Goal: Transaction & Acquisition: Purchase product/service

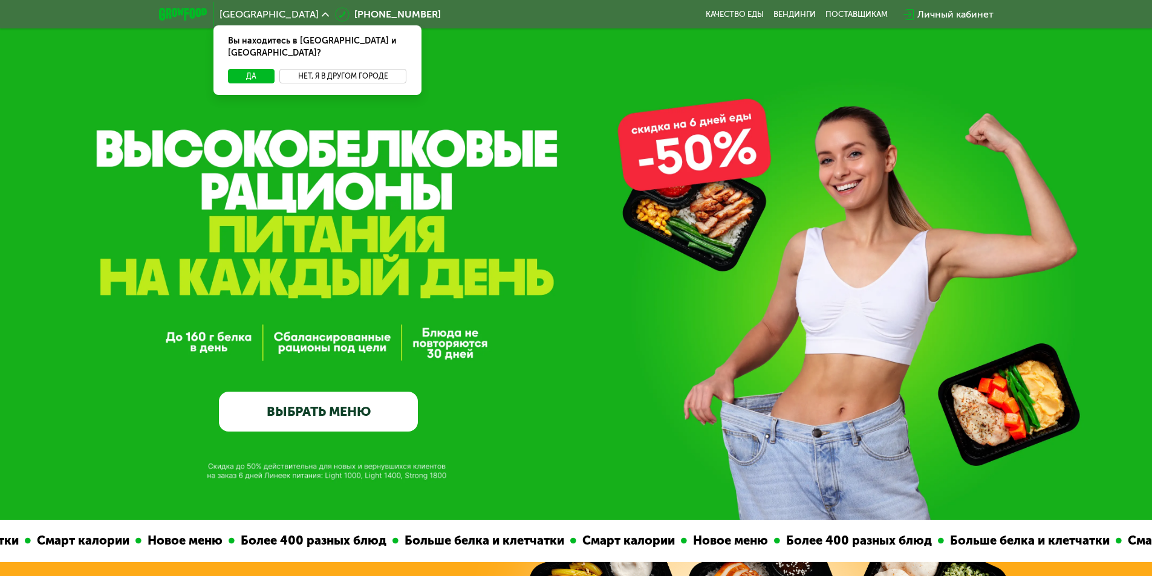
click at [342, 69] on button "Нет, я в другом городе" at bounding box center [343, 76] width 128 height 15
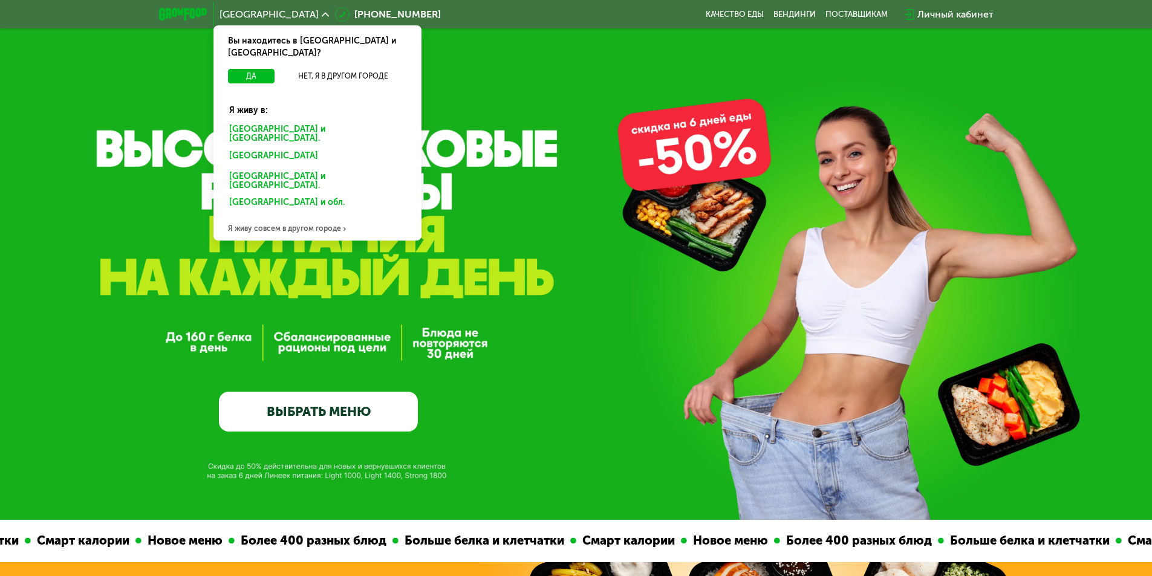
click at [293, 122] on div "[GEOGRAPHIC_DATA] и [GEOGRAPHIC_DATA]." at bounding box center [317, 134] width 193 height 25
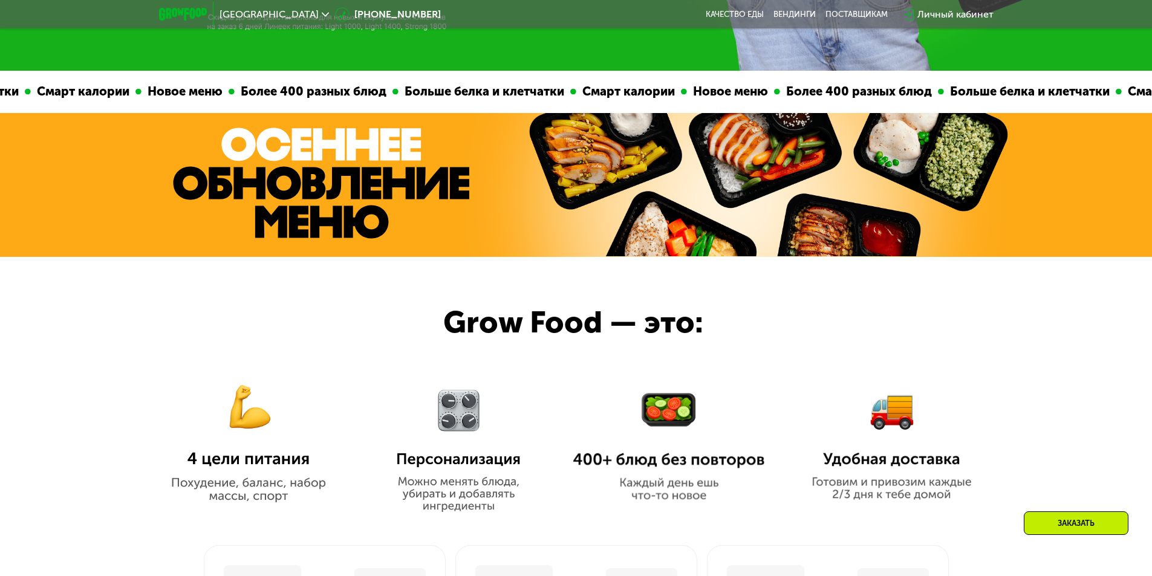
scroll to position [302, 0]
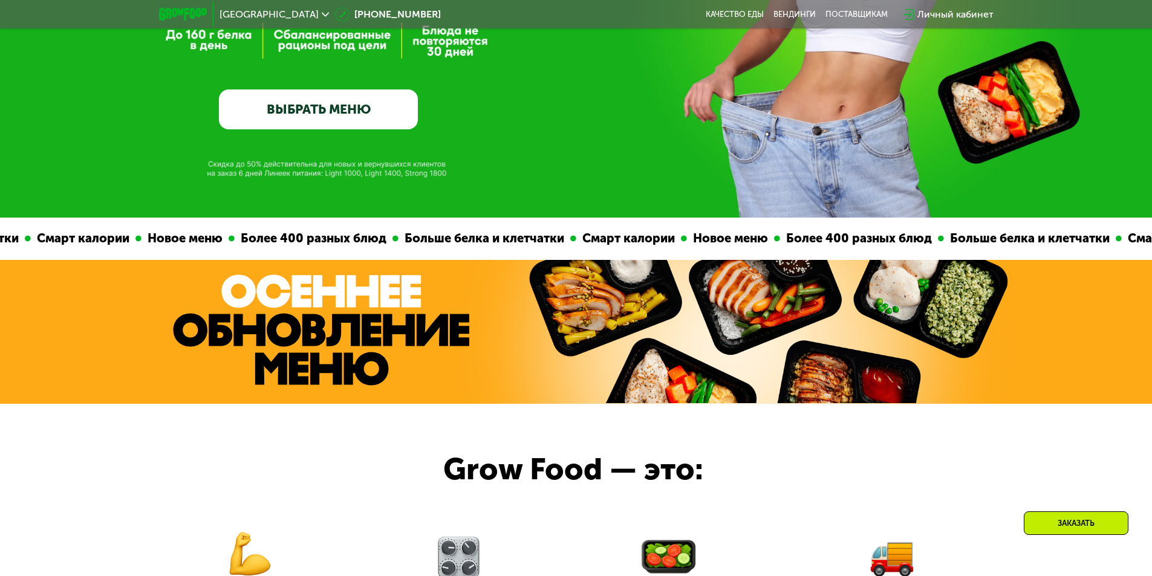
click at [372, 113] on link "ВЫБРАТЬ МЕНЮ" at bounding box center [318, 109] width 199 height 40
click at [359, 129] on link "ВЫБРАТЬ МЕНЮ" at bounding box center [318, 109] width 199 height 40
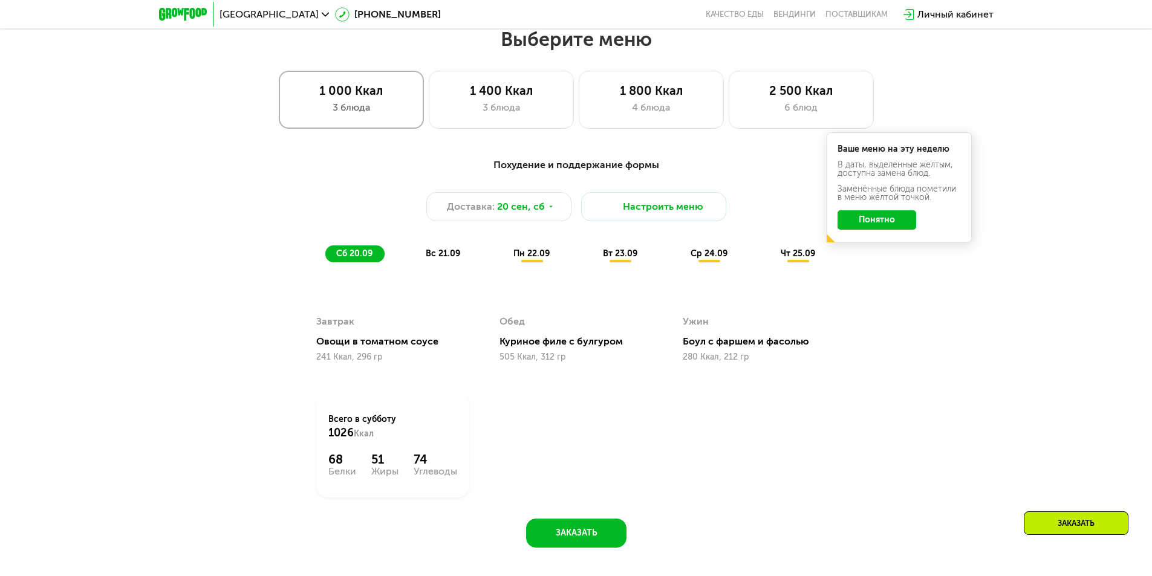
scroll to position [1002, 0]
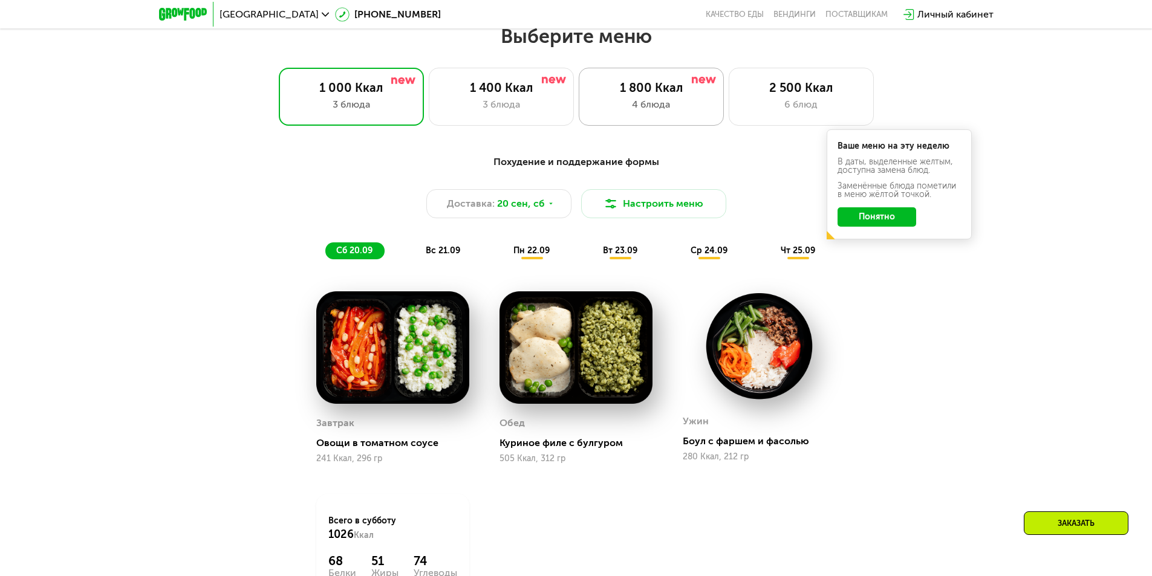
click at [612, 119] on div "1 800 Ккал 4 блюда" at bounding box center [651, 97] width 145 height 58
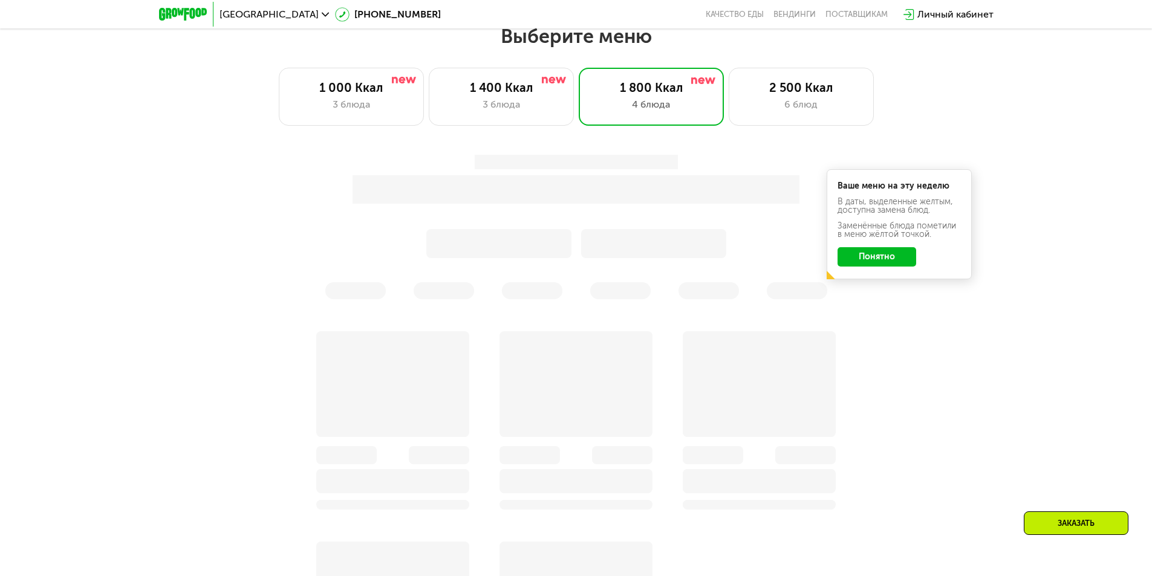
click at [869, 261] on button "Понятно" at bounding box center [876, 256] width 79 height 19
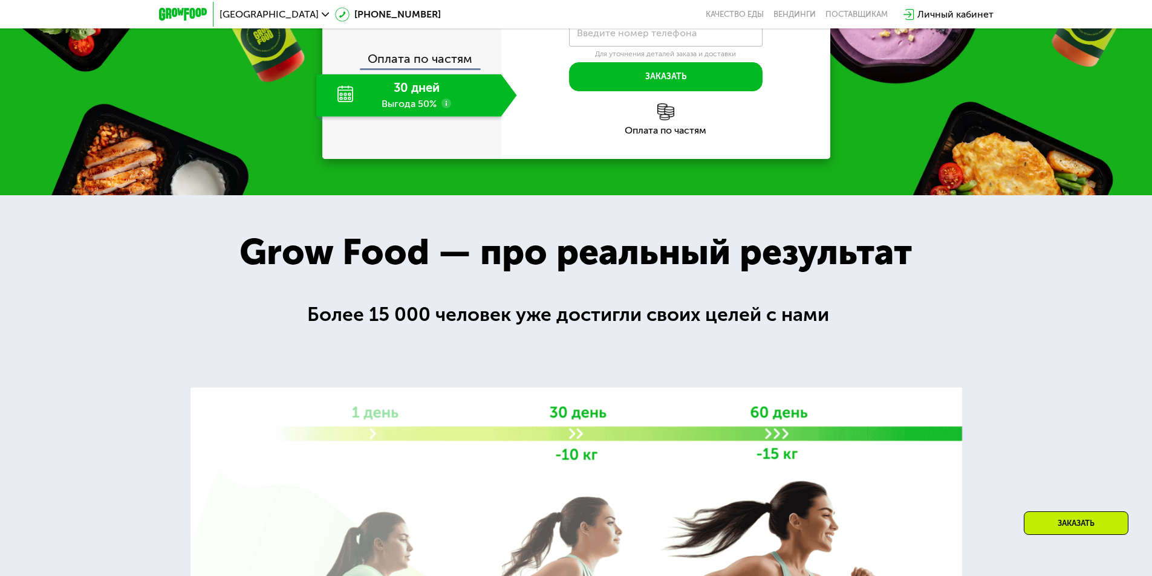
scroll to position [1788, 0]
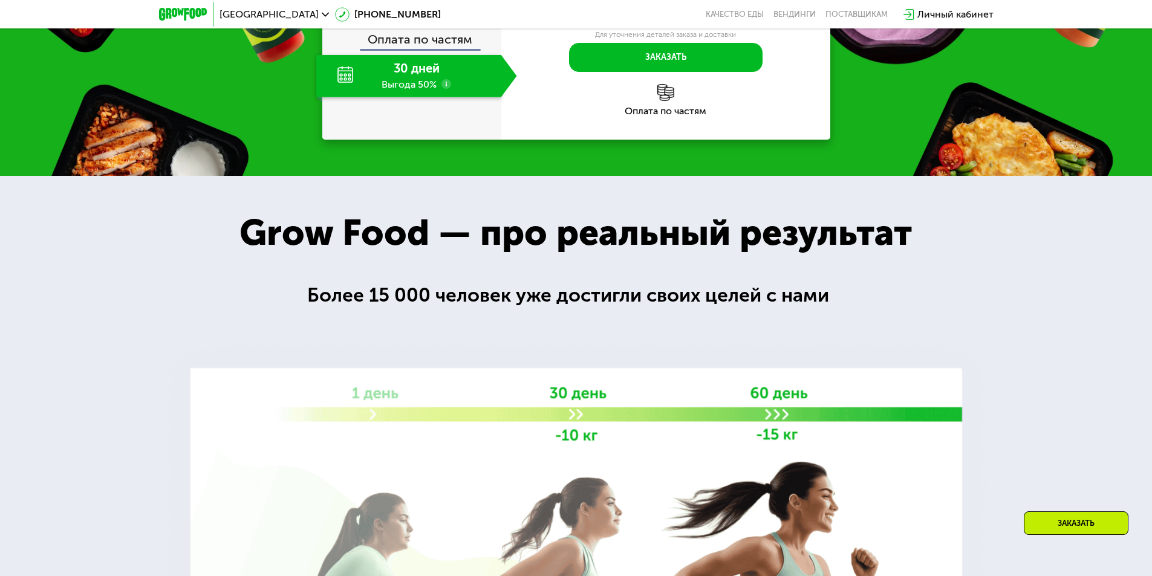
click at [677, 17] on label "Введите номер телефона" at bounding box center [637, 13] width 120 height 7
click at [677, 27] on input "Введите номер телефона" at bounding box center [665, 13] width 193 height 27
click at [674, 27] on input "Введите номер телефона" at bounding box center [665, 13] width 193 height 27
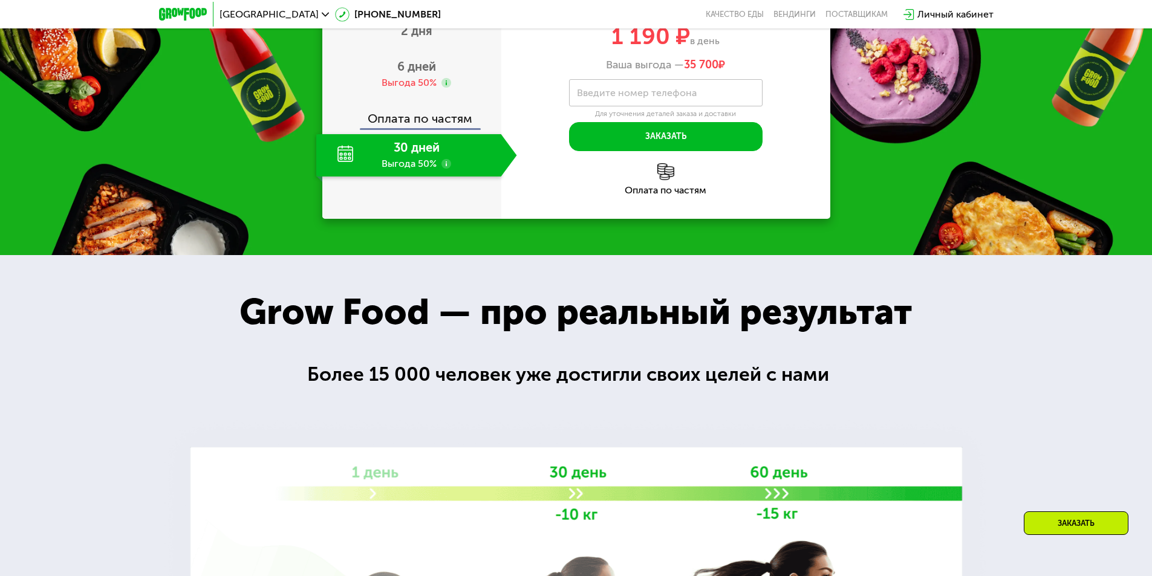
click at [666, 180] on img at bounding box center [665, 171] width 17 height 17
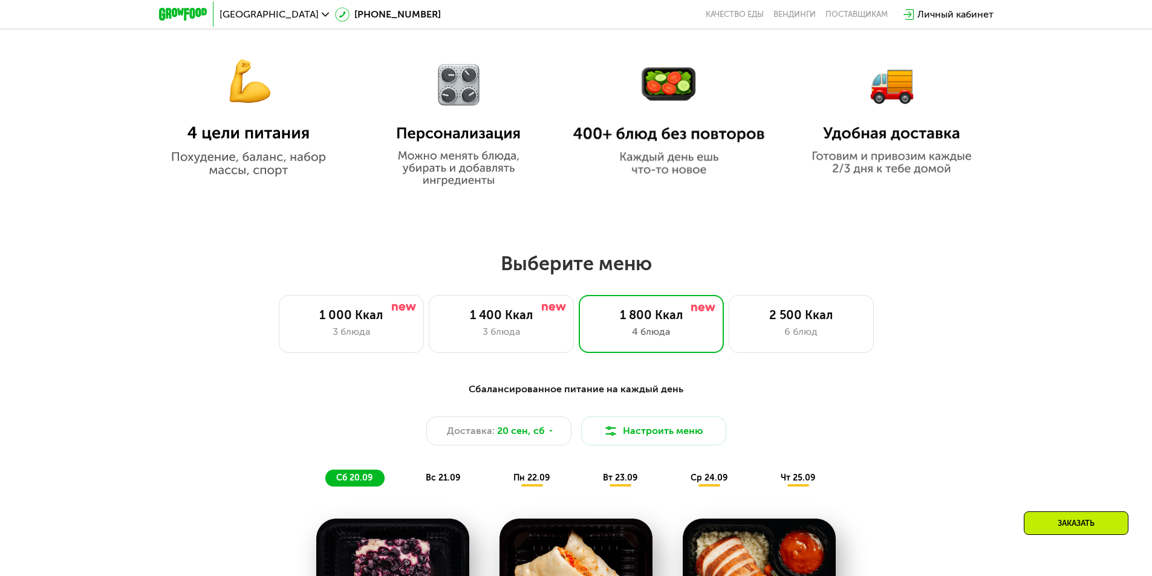
scroll to position [761, 0]
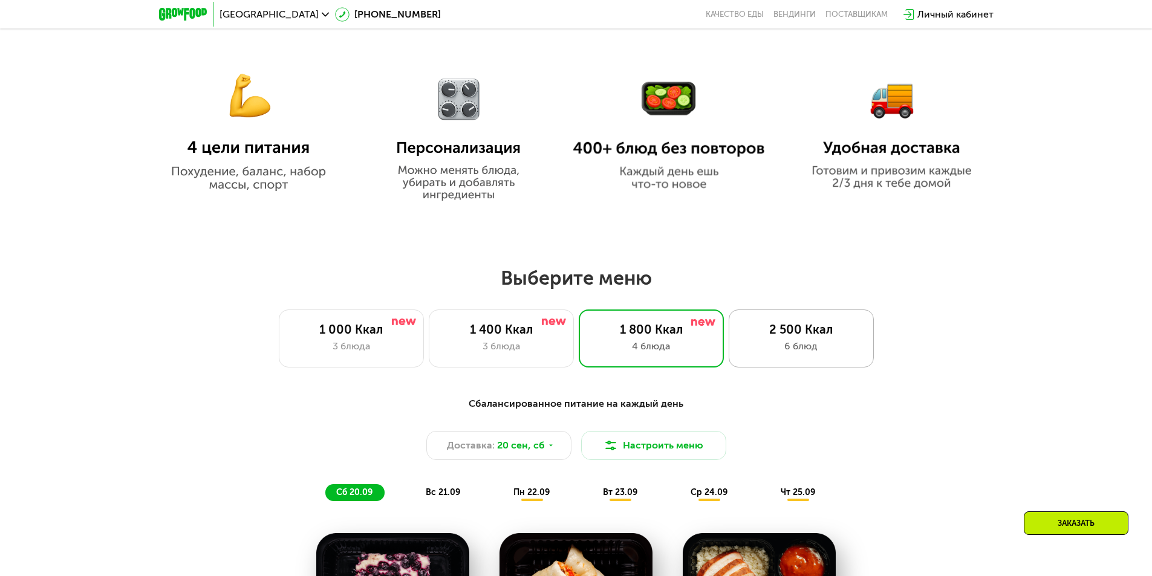
click at [779, 333] on div "2 500 Ккал" at bounding box center [801, 329] width 120 height 15
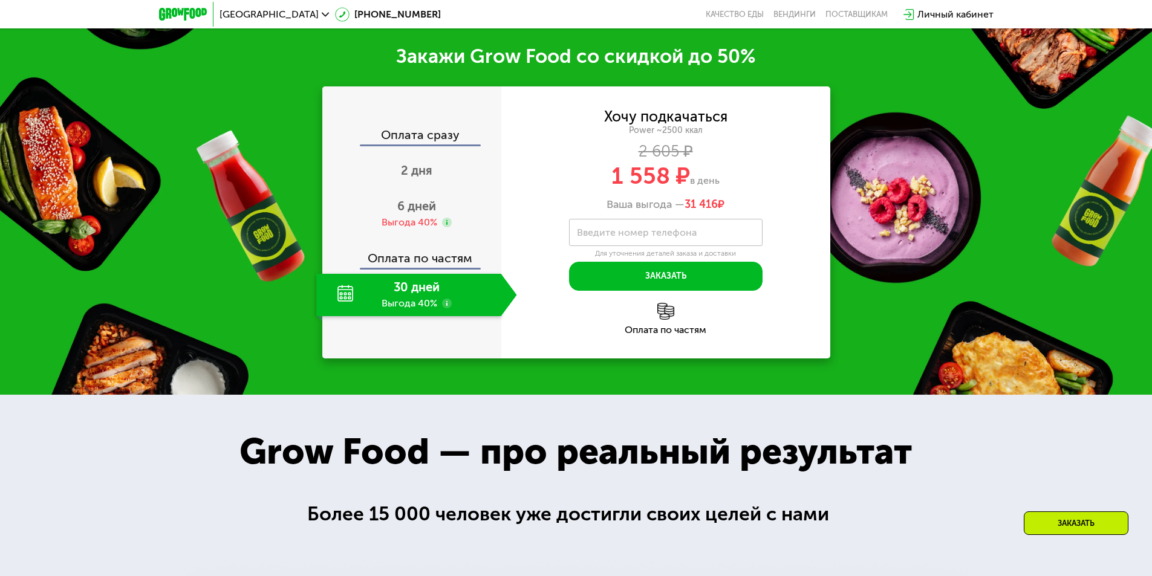
scroll to position [1788, 0]
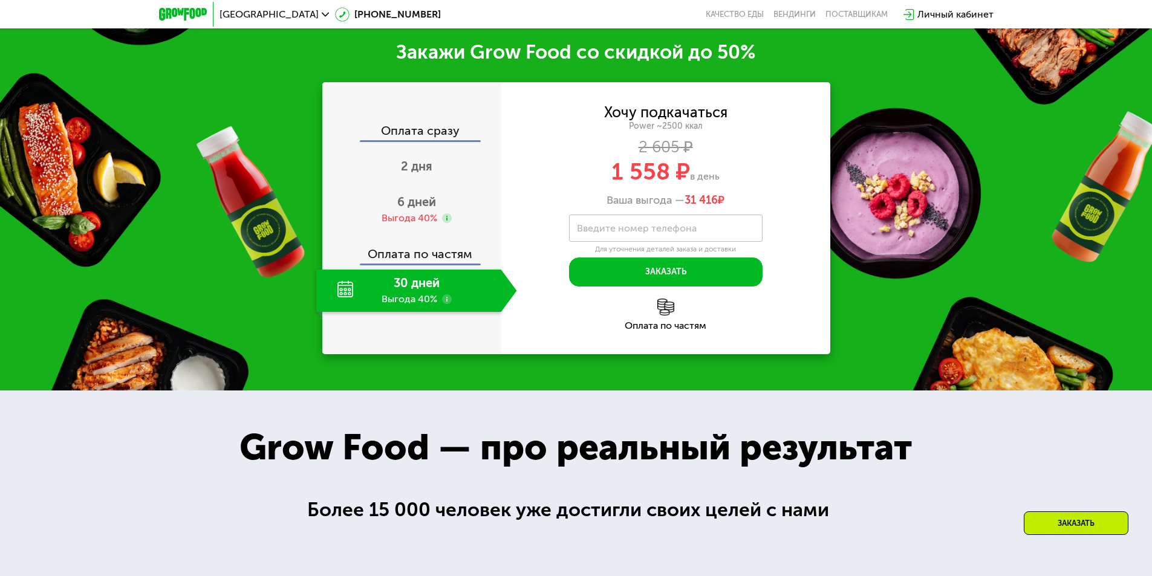
click at [661, 331] on div "Оплата по частям" at bounding box center [665, 315] width 329 height 32
click at [654, 232] on label "Введите номер телефона" at bounding box center [637, 228] width 120 height 7
click at [654, 242] on input "Введите номер телефона" at bounding box center [665, 228] width 193 height 27
click at [414, 231] on div "6 дней Выгода 40%" at bounding box center [416, 210] width 201 height 42
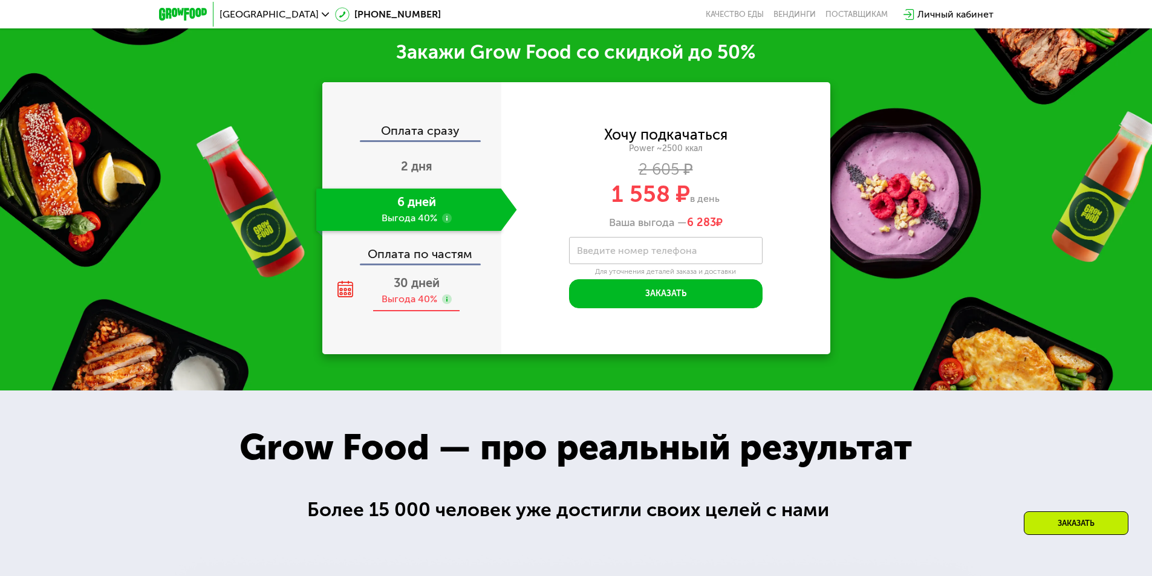
click at [421, 290] on span "30 дней" at bounding box center [417, 283] width 46 height 15
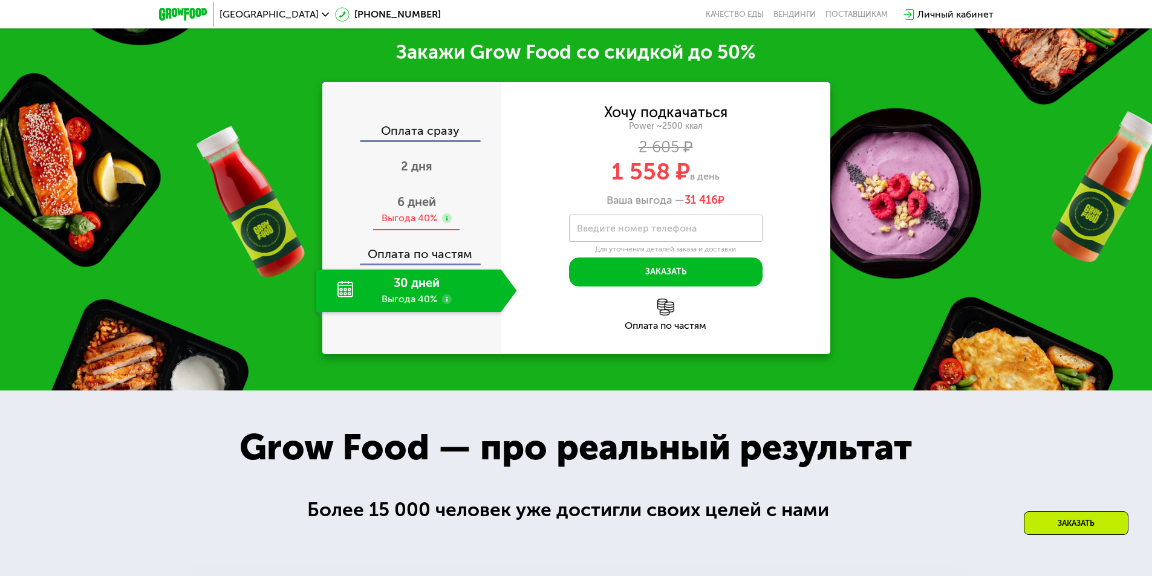
click at [420, 231] on div "6 дней Выгода 40%" at bounding box center [416, 210] width 201 height 42
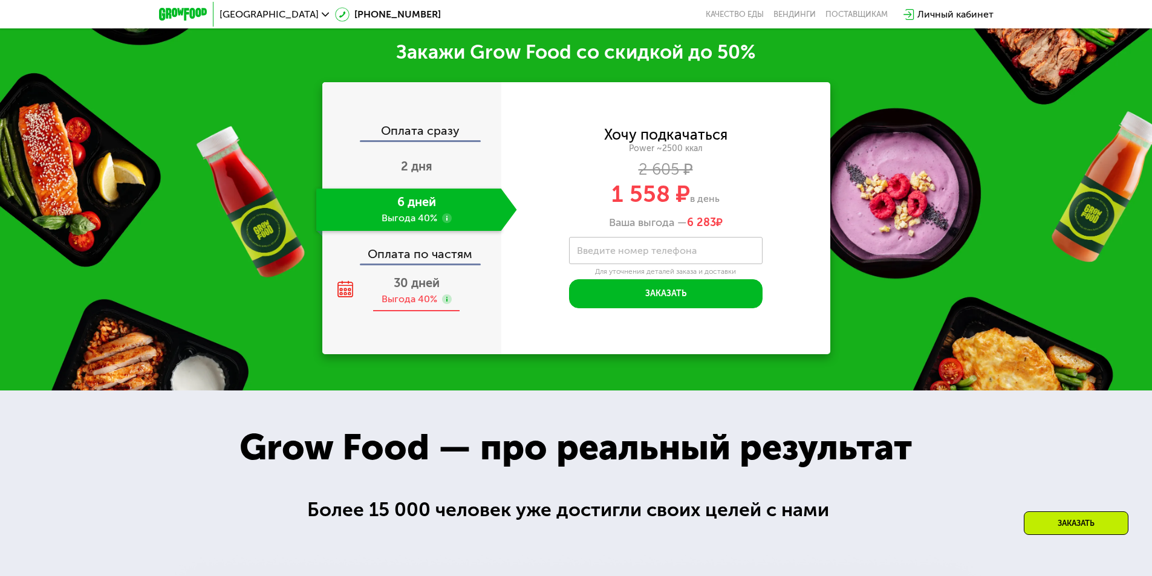
click at [419, 290] on span "30 дней" at bounding box center [417, 283] width 46 height 15
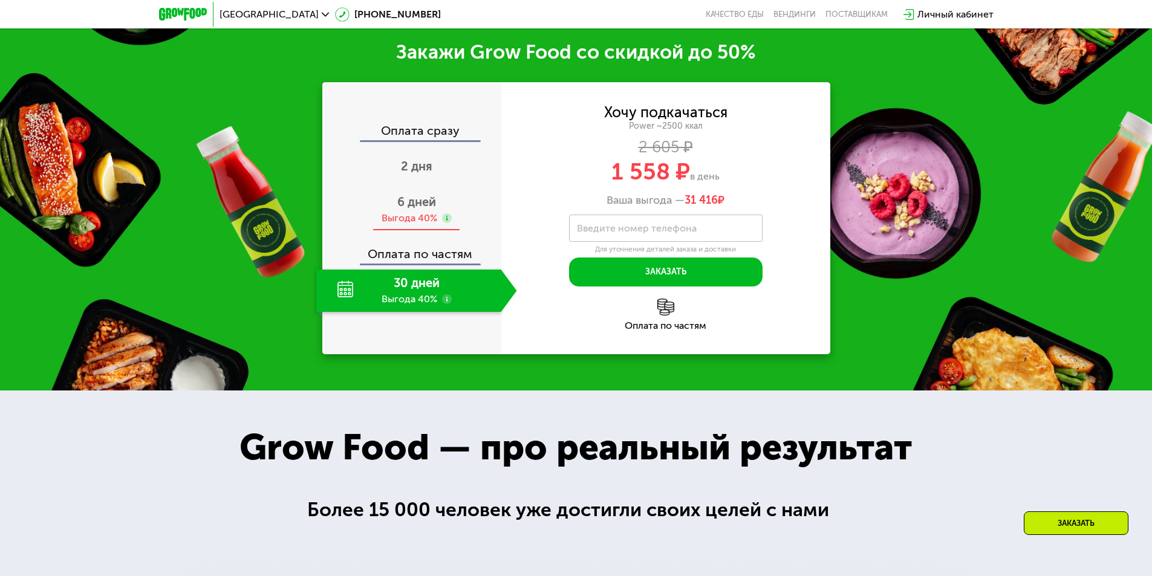
click at [407, 231] on div "6 дней Выгода 40%" at bounding box center [416, 210] width 201 height 42
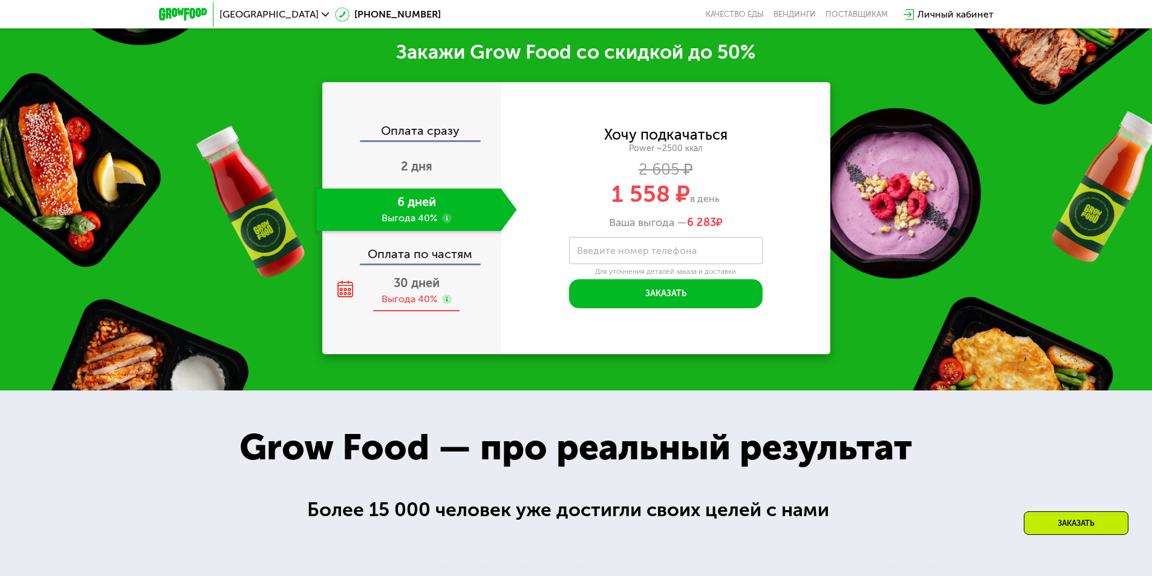
click at [408, 290] on span "30 дней" at bounding box center [417, 283] width 46 height 15
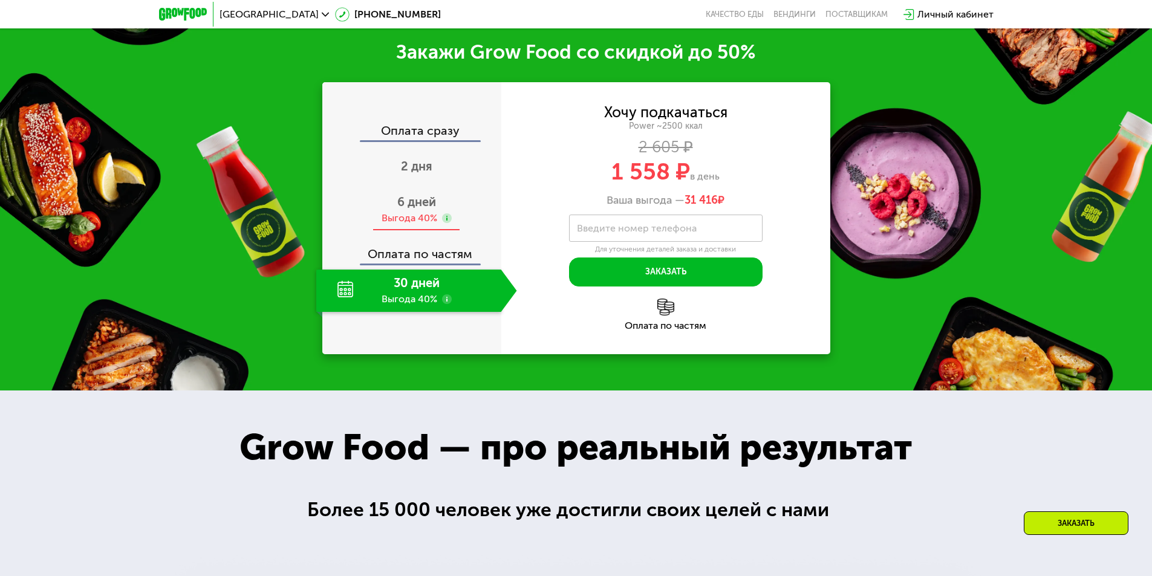
click at [414, 225] on div "Выгода 40%" at bounding box center [410, 218] width 56 height 13
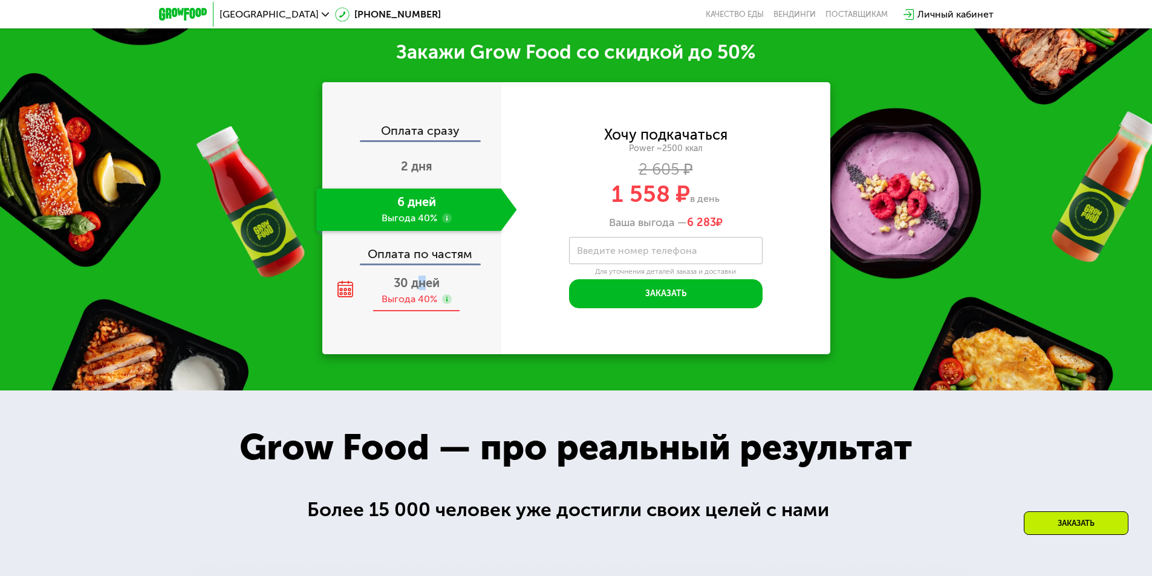
drag, startPoint x: 421, startPoint y: 380, endPoint x: 428, endPoint y: 388, distance: 10.3
click at [424, 312] on div "30 дней Выгода 40%" at bounding box center [416, 291] width 201 height 42
